Goal: Task Accomplishment & Management: Manage account settings

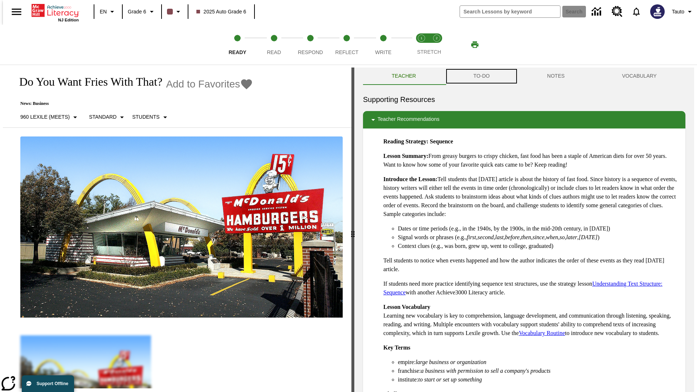
click at [481, 76] on button "TO-DO" at bounding box center [482, 76] width 74 height 17
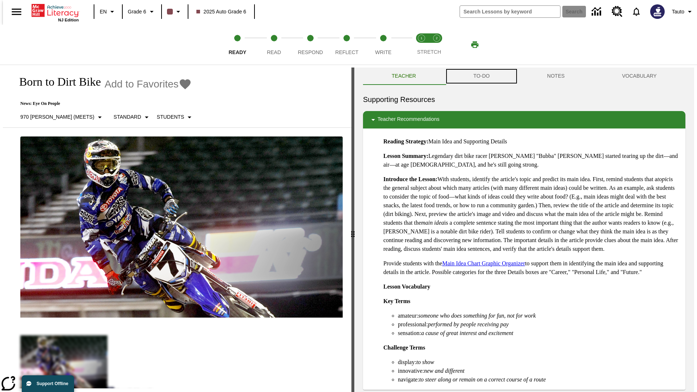
click at [481, 76] on button "TO-DO" at bounding box center [482, 76] width 74 height 17
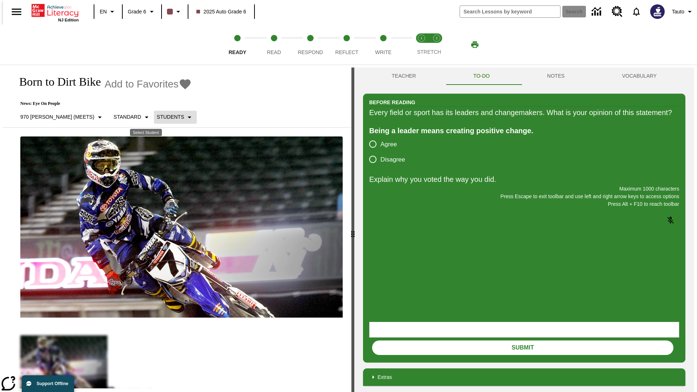
click at [157, 117] on p "Students" at bounding box center [170, 117] width 27 height 8
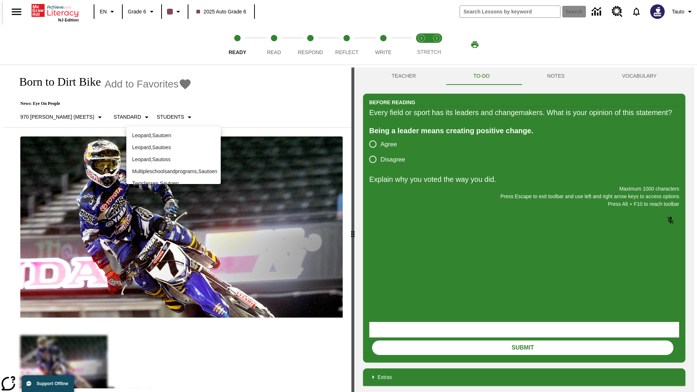
click at [173, 135] on p "Leopard , Sautoen" at bounding box center [173, 136] width 83 height 8
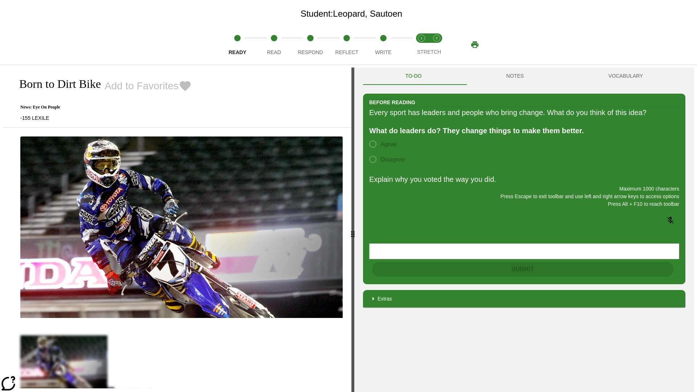
scroll to position [47, 0]
